Goal: Contribute content: Add original content to the website for others to see

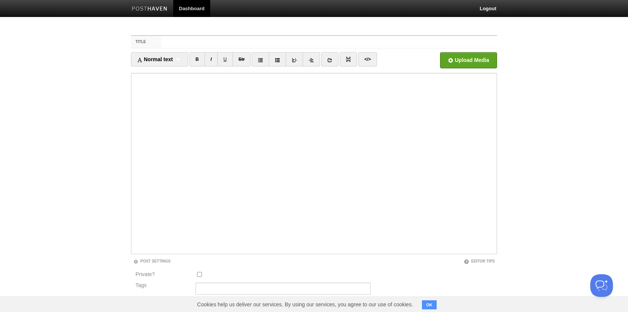
click at [144, 29] on div "Title Normal text Normal text Heading 1 Heading 2 Heading 3 B I U Str ×" at bounding box center [313, 211] width 377 height 366
click at [141, 41] on label "Title" at bounding box center [146, 42] width 31 height 12
click at [161, 41] on input "Title" at bounding box center [328, 42] width 335 height 12
paste input "Hello World"
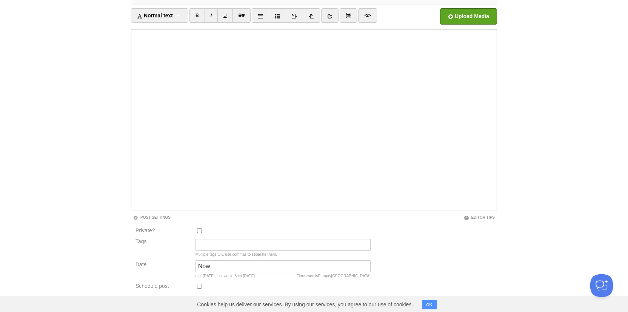
scroll to position [83, 0]
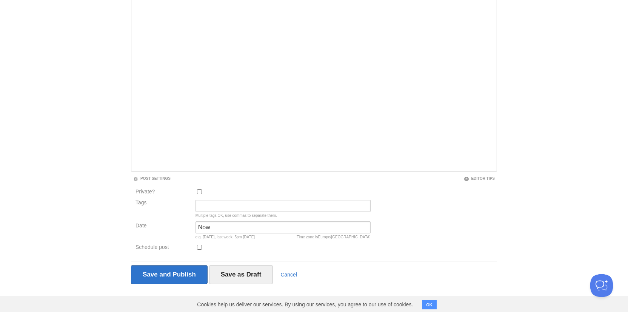
type input "Hello World"
click at [244, 232] on input "Now" at bounding box center [282, 227] width 175 height 12
drag, startPoint x: 244, startPoint y: 232, endPoint x: 158, endPoint y: 232, distance: 86.0
click at [159, 232] on div "Date Now Time zone is Europe/London e.g. yesterday, last week, 5pm Tuesday" at bounding box center [253, 231] width 240 height 21
type input "N"
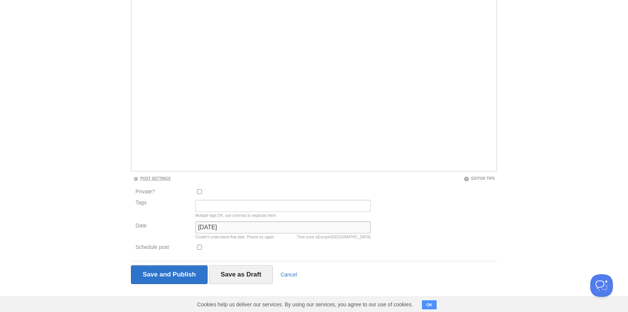
type input "01/06/2025"
click at [155, 176] on link "Post Settings" at bounding box center [151, 178] width 37 height 4
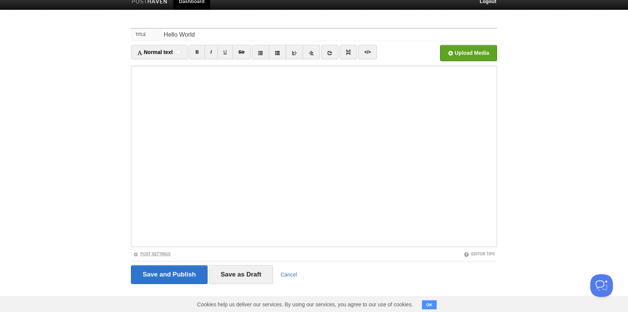
click at [164, 253] on link "Post Settings" at bounding box center [151, 254] width 37 height 4
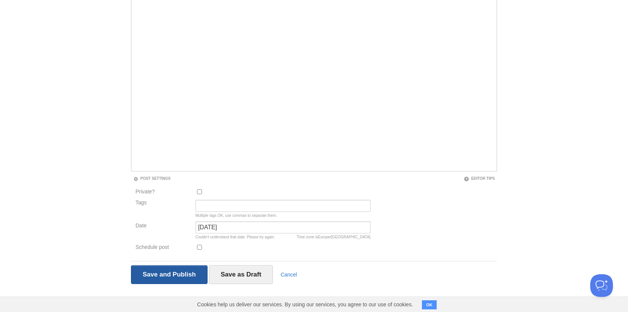
click at [190, 272] on input "Save and Publish" at bounding box center [169, 274] width 77 height 19
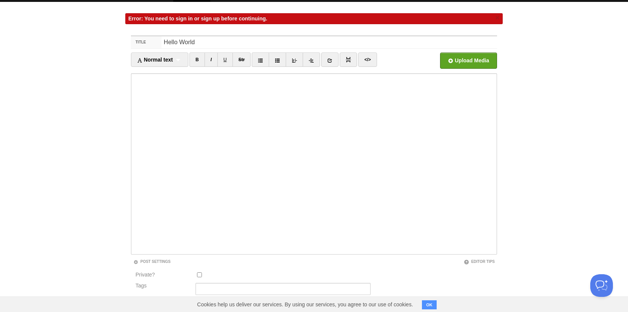
scroll to position [0, 0]
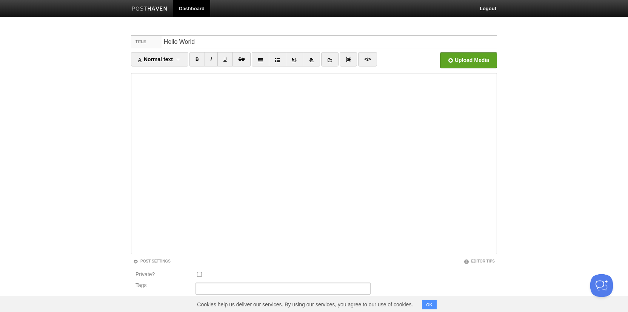
click at [157, 9] on img at bounding box center [150, 9] width 36 height 6
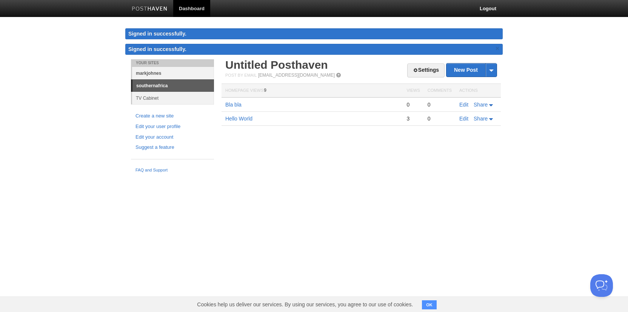
click at [169, 70] on link "markjohnes" at bounding box center [173, 73] width 82 height 12
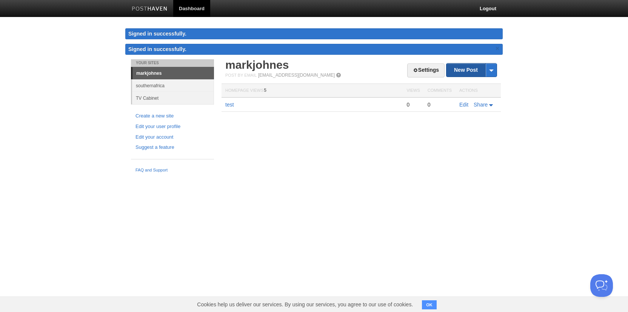
click at [464, 68] on link "New Post" at bounding box center [471, 69] width 50 height 13
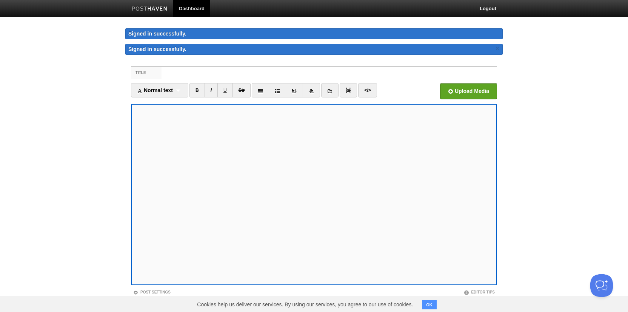
click at [170, 83] on div "Normal text Normal text Heading 1 Heading 2 Heading 3" at bounding box center [159, 90] width 57 height 14
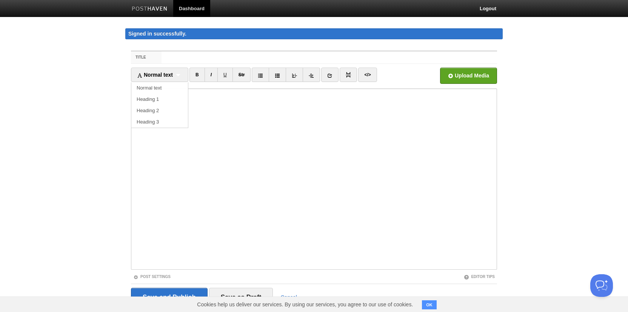
click at [117, 55] on body "Dashboard Logout Signed in successfully. Signed in successfully. × Your Sites m…" at bounding box center [314, 167] width 628 height 335
click at [166, 59] on input "Title" at bounding box center [328, 57] width 335 height 12
paste input "Hello World"
type input "Hello World"
click at [476, 73] on input "file" at bounding box center [240, 77] width 571 height 38
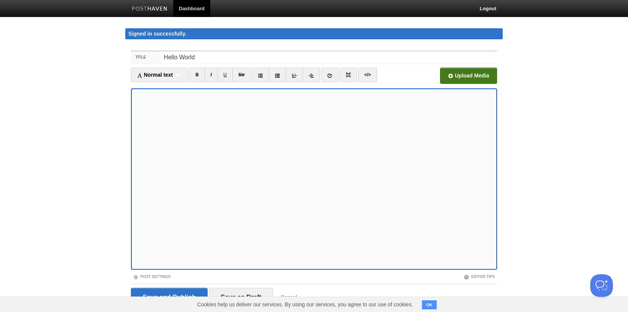
scroll to position [23, 0]
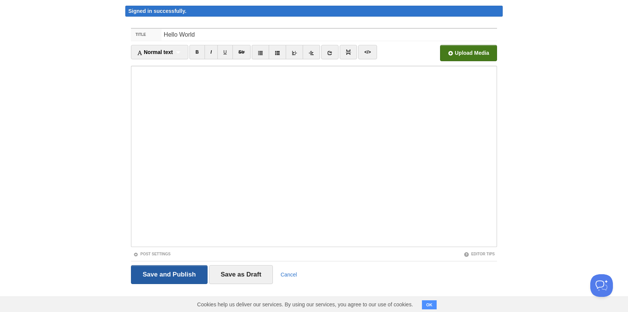
click at [188, 276] on input "Save and Publish" at bounding box center [169, 274] width 77 height 19
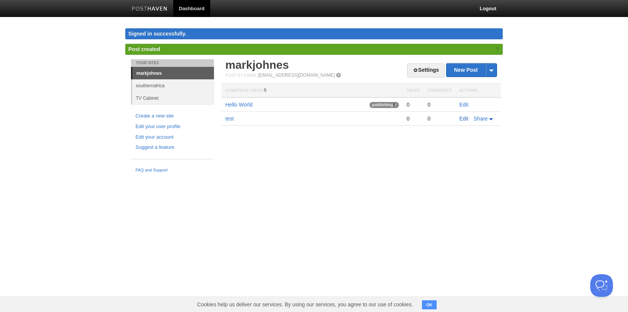
click at [464, 120] on link "Edit" at bounding box center [463, 118] width 9 height 6
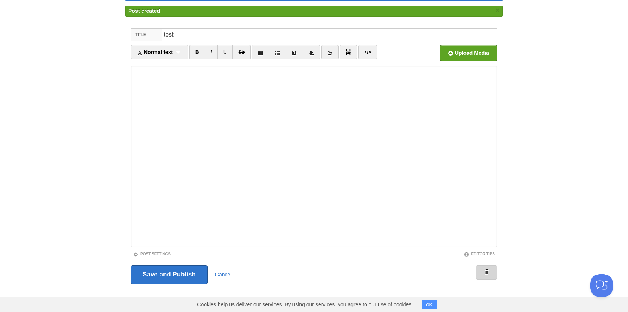
scroll to position [23, 0]
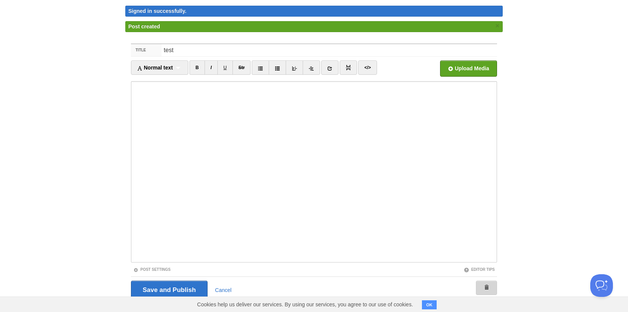
click at [482, 280] on link at bounding box center [486, 287] width 21 height 14
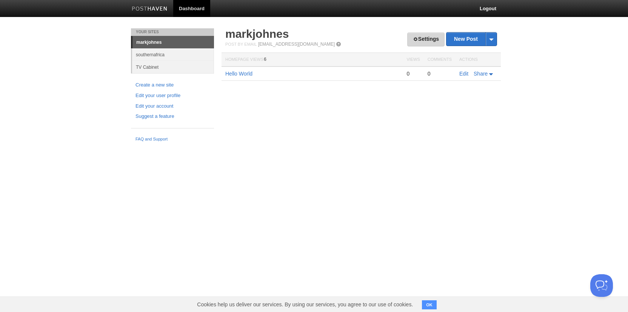
click at [423, 32] on link "Settings" at bounding box center [425, 39] width 37 height 14
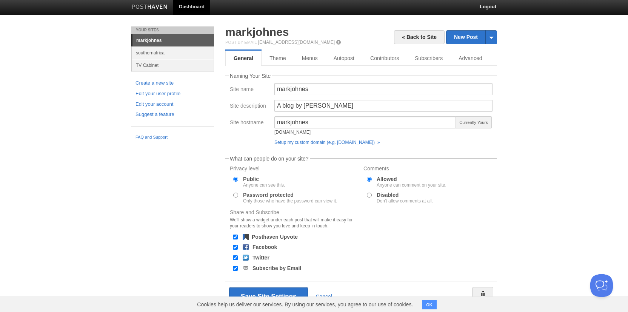
scroll to position [24, 0]
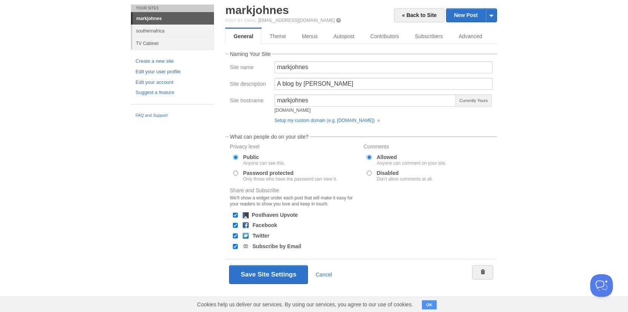
click at [172, 73] on link "Edit your user profile" at bounding box center [172, 72] width 74 height 8
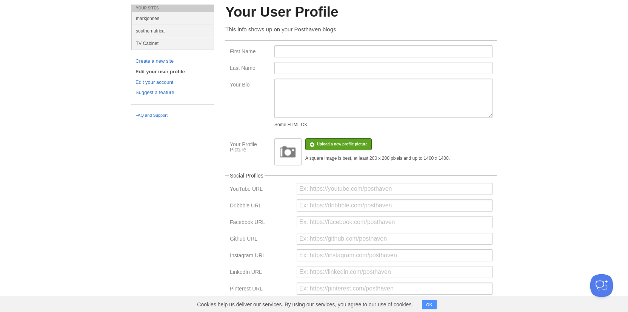
click at [284, 156] on img at bounding box center [287, 151] width 23 height 23
click at [316, 147] on input "file" at bounding box center [115, 148] width 571 height 38
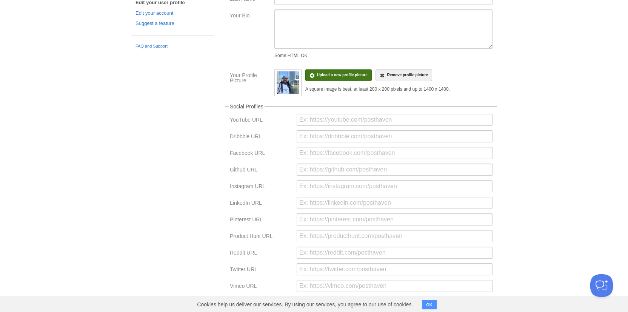
scroll to position [140, 0]
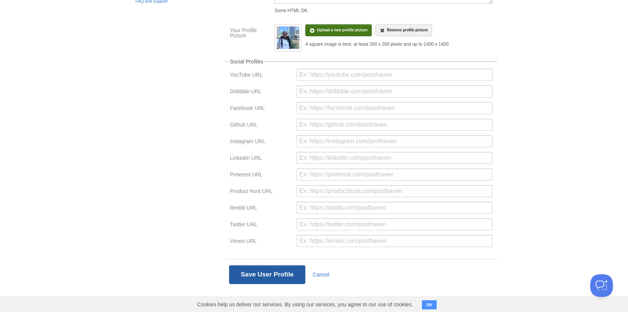
click at [255, 278] on button "Save User Profile" at bounding box center [267, 274] width 76 height 19
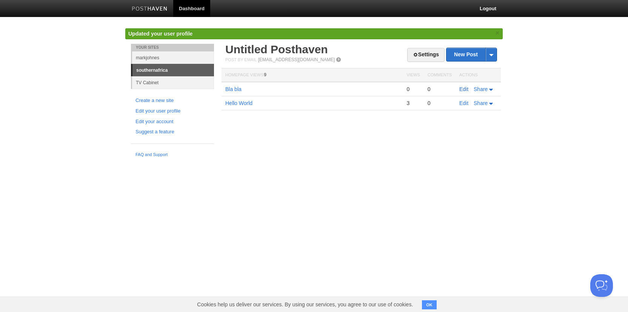
click at [465, 87] on link "Edit" at bounding box center [463, 89] width 9 height 6
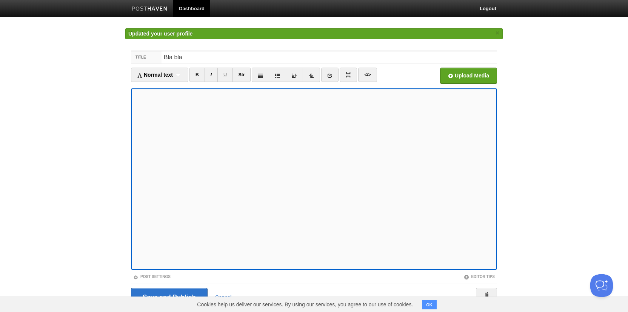
scroll to position [23, 0]
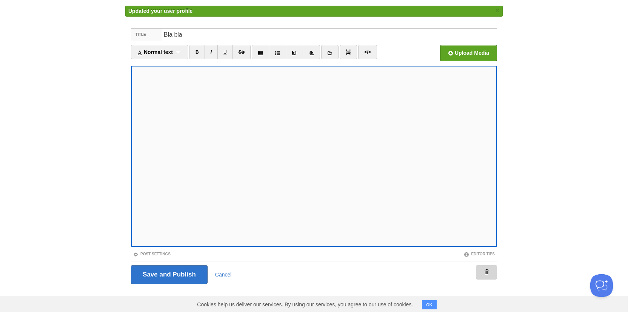
click at [482, 270] on link at bounding box center [486, 272] width 21 height 14
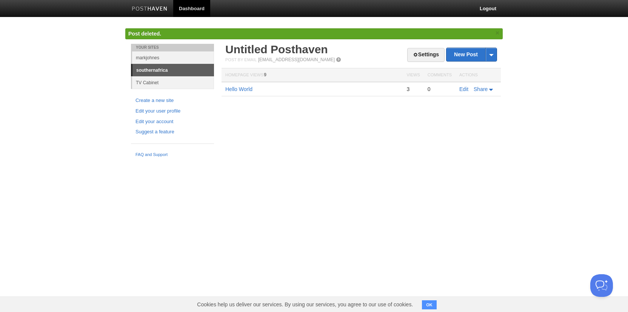
click at [160, 11] on img at bounding box center [150, 9] width 36 height 6
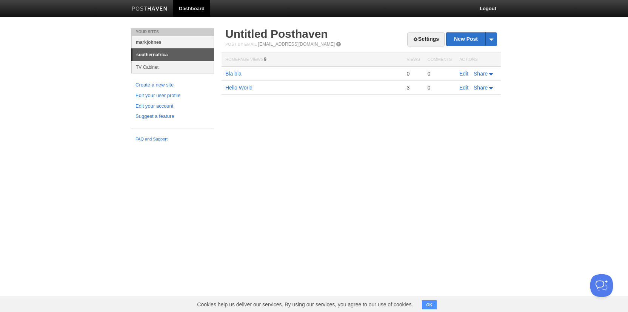
click at [174, 44] on link "markjohnes" at bounding box center [173, 42] width 82 height 12
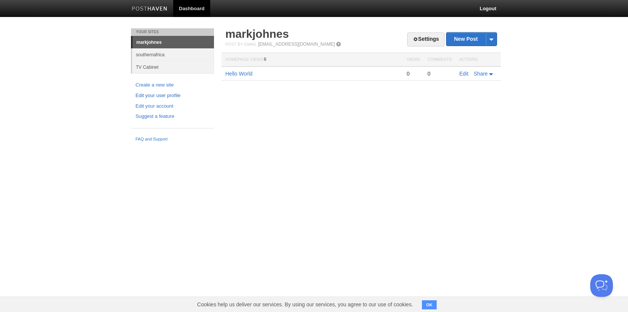
click at [177, 96] on link "Edit your user profile" at bounding box center [172, 96] width 74 height 8
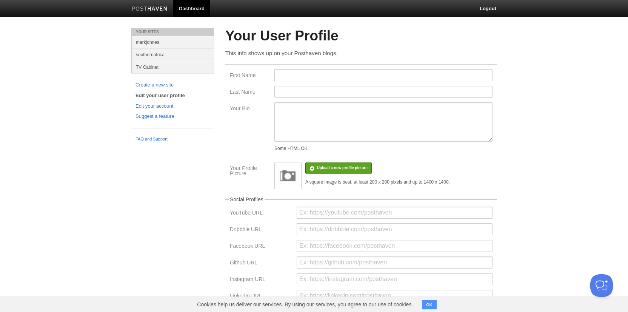
click at [292, 181] on img at bounding box center [287, 175] width 23 height 23
click at [320, 173] on input "file" at bounding box center [115, 171] width 571 height 38
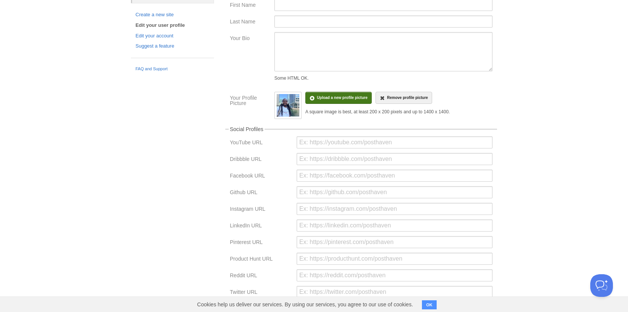
scroll to position [140, 0]
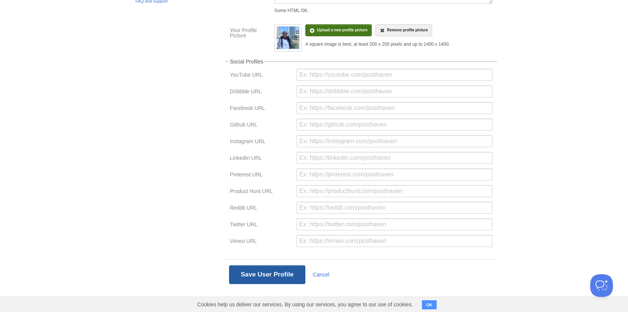
click at [253, 272] on button "Save User Profile" at bounding box center [267, 274] width 76 height 19
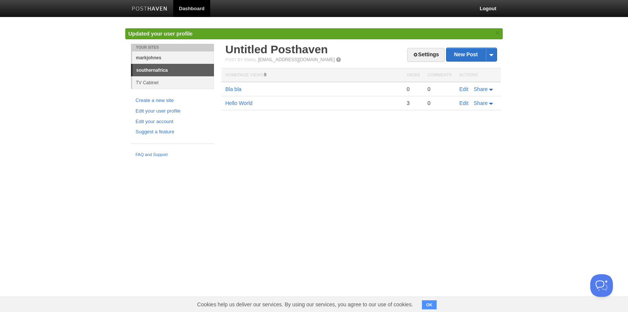
click at [168, 57] on link "markjohnes" at bounding box center [173, 57] width 82 height 12
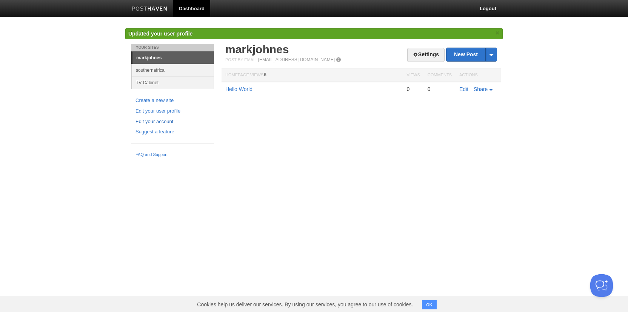
click at [167, 121] on link "Edit your account" at bounding box center [172, 122] width 74 height 8
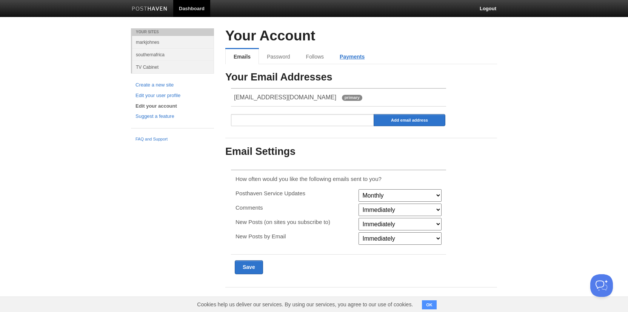
click at [351, 59] on link "Payments" at bounding box center [352, 56] width 41 height 15
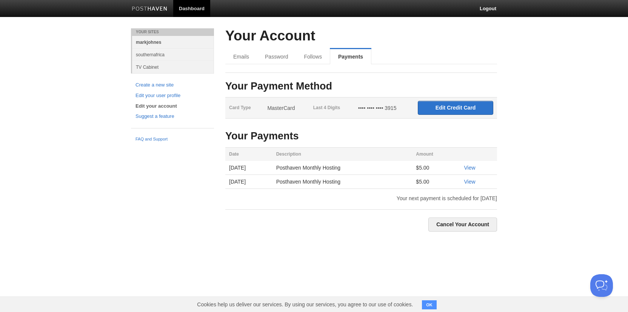
click at [161, 42] on link "markjohnes" at bounding box center [173, 42] width 82 height 12
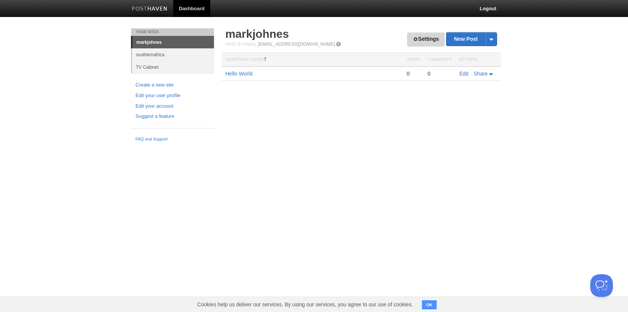
click at [413, 38] on span at bounding box center [415, 39] width 5 height 5
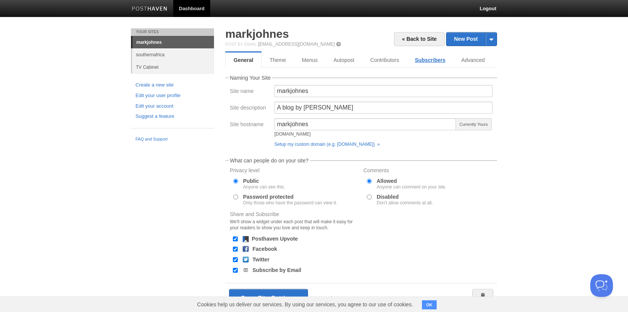
click at [424, 63] on link "Subscribers" at bounding box center [430, 59] width 46 height 15
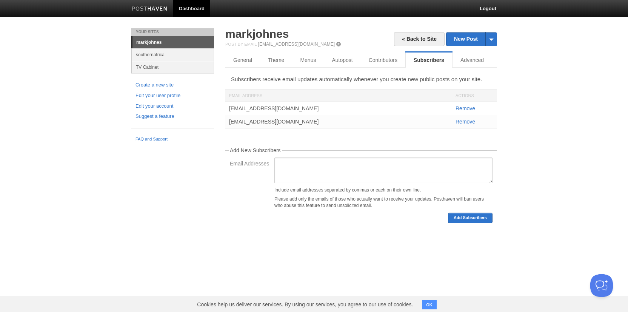
click at [157, 6] on link at bounding box center [149, 9] width 47 height 17
click at [243, 60] on link "General" at bounding box center [242, 59] width 35 height 15
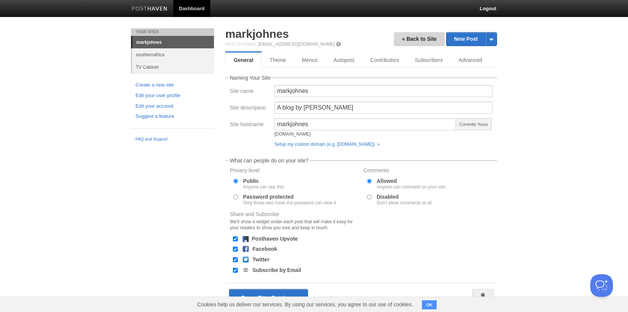
click at [415, 36] on link "« Back to Site" at bounding box center [419, 39] width 51 height 14
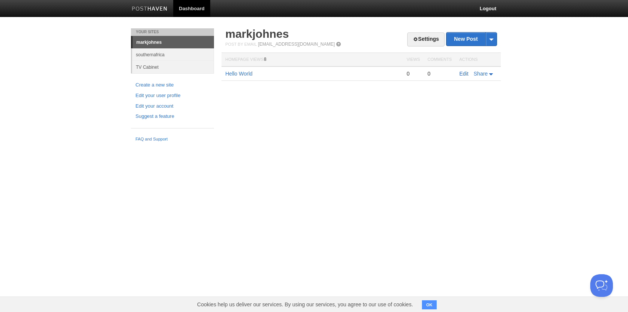
click at [464, 73] on link "Edit" at bounding box center [463, 74] width 9 height 6
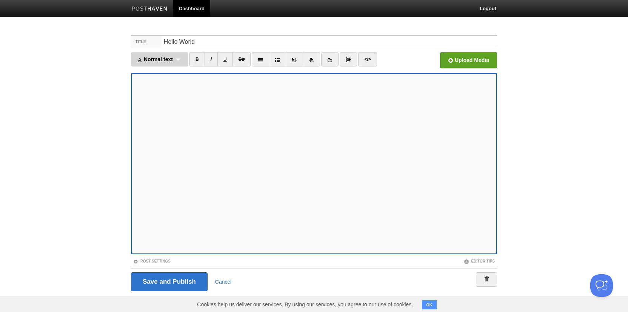
click at [177, 62] on div "Normal text Normal text Heading 1 Heading 2 Heading 3" at bounding box center [159, 59] width 57 height 14
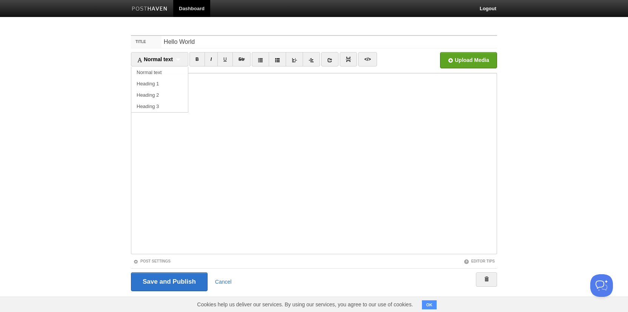
click at [97, 95] on body "Dashboard Logout Your Sites markjohnes southernafrica TV Cabinet Create a new s…" at bounding box center [314, 159] width 628 height 319
click at [376, 60] on link "</>" at bounding box center [367, 59] width 18 height 14
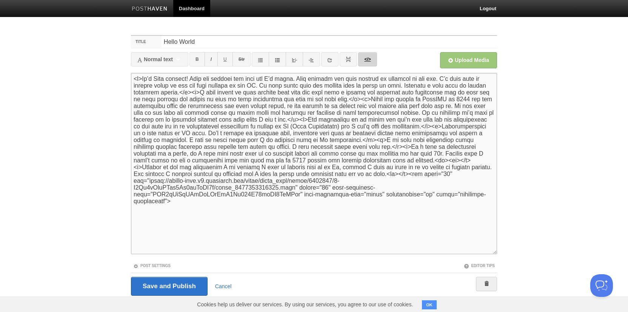
click at [376, 60] on link "</>" at bounding box center [367, 59] width 18 height 14
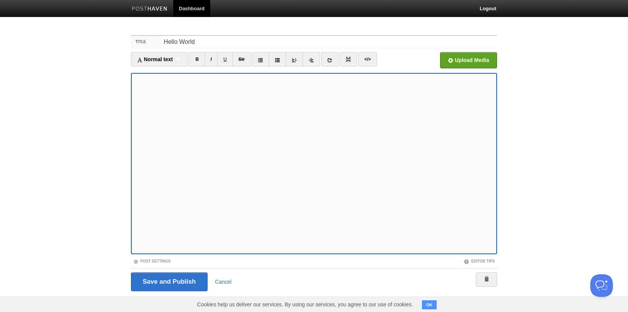
scroll to position [7, 0]
